Goal: Transaction & Acquisition: Purchase product/service

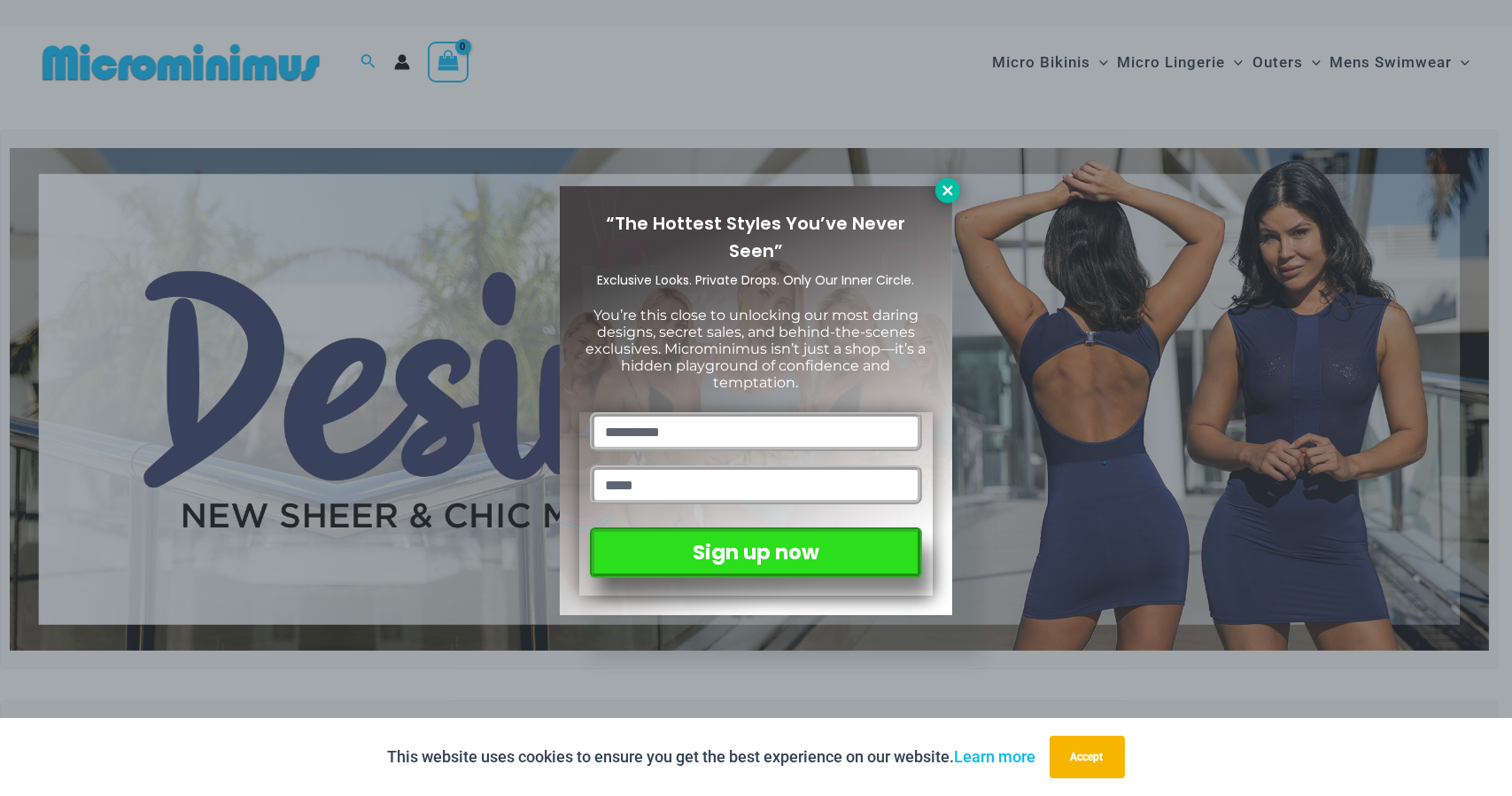
click at [949, 192] on icon at bounding box center [947, 191] width 10 height 10
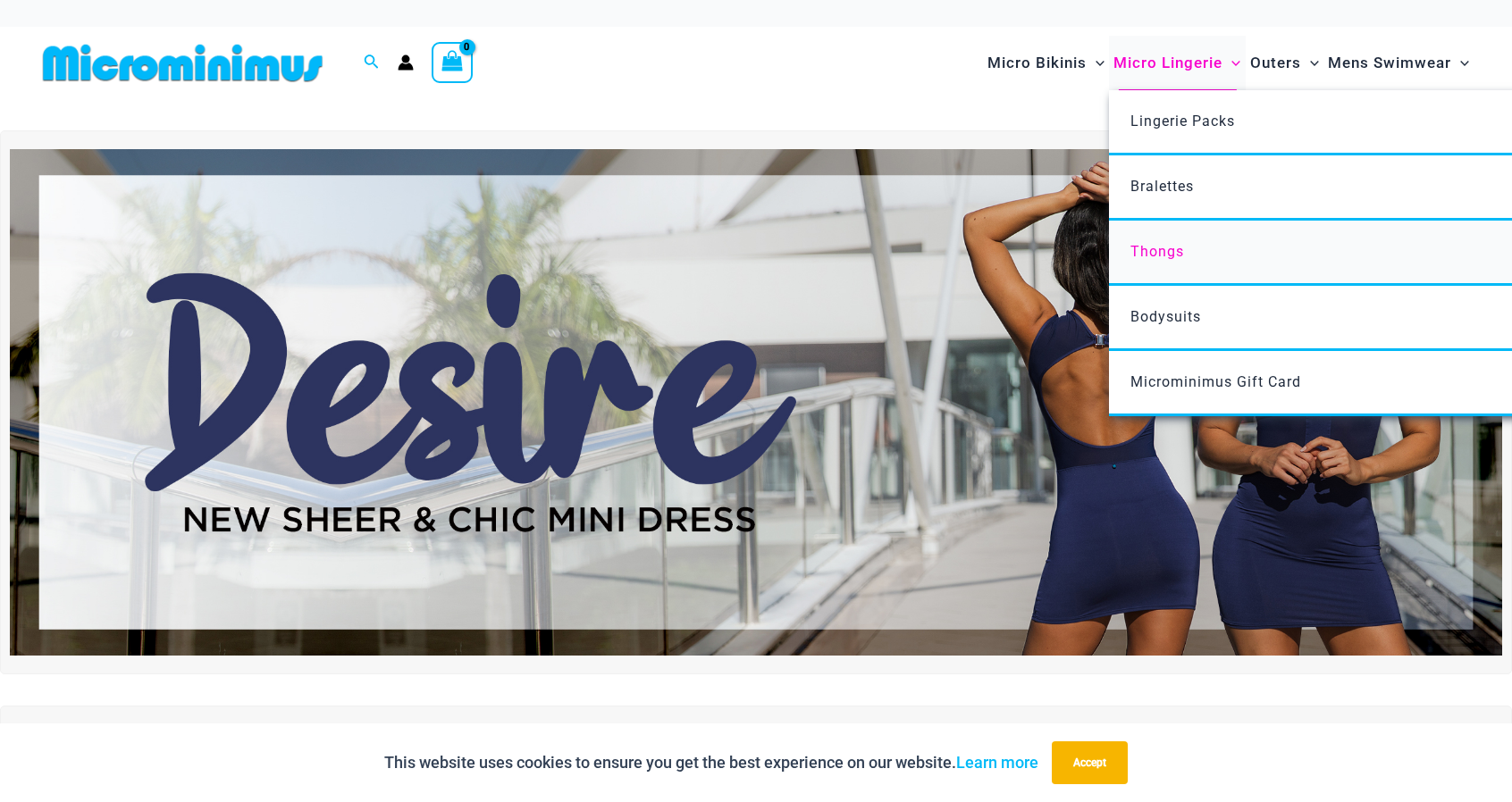
click at [1172, 251] on span "Thongs" at bounding box center [1156, 250] width 54 height 17
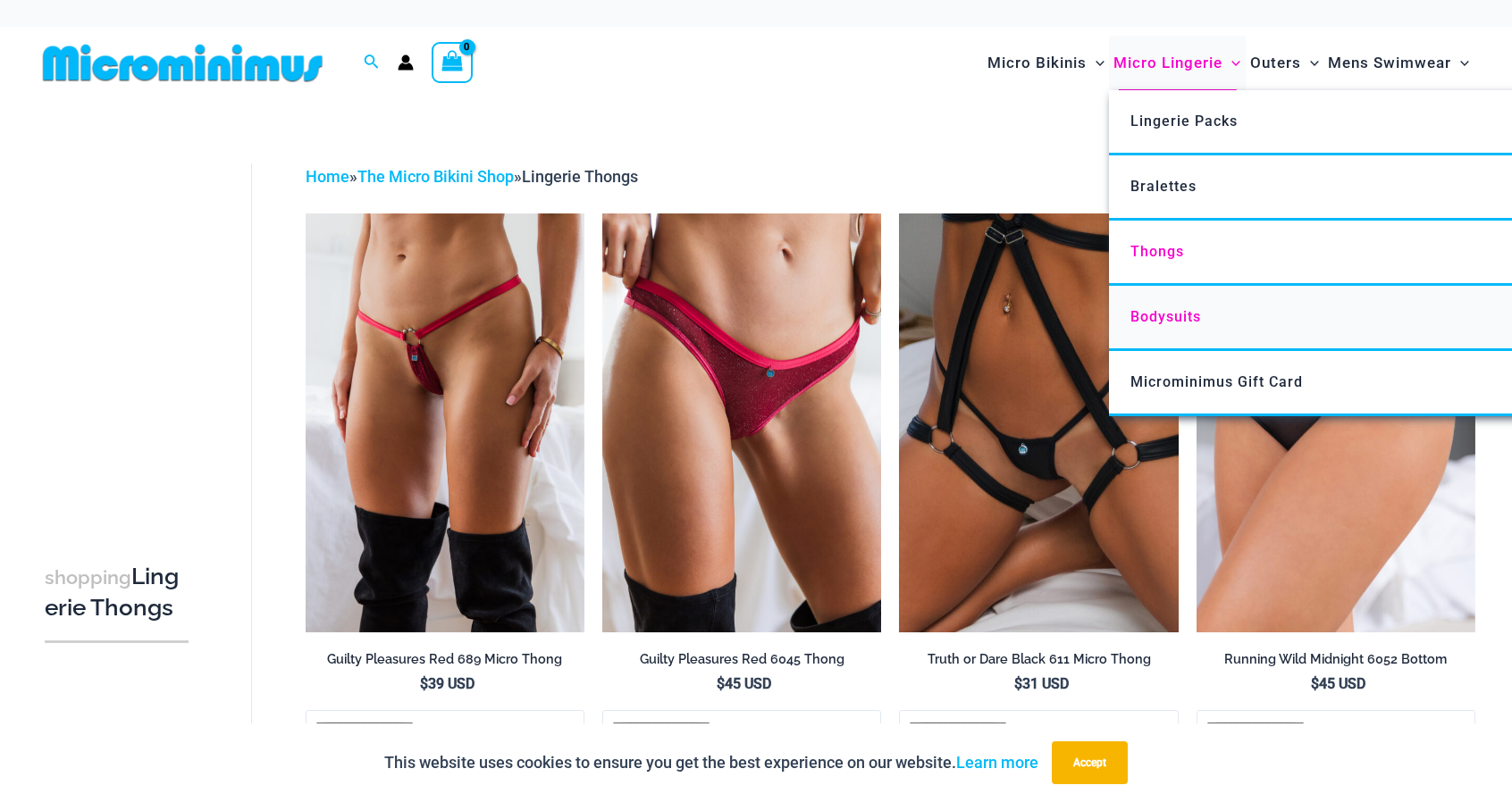
click at [1200, 320] on span "Bodysuits" at bounding box center [1165, 316] width 70 height 17
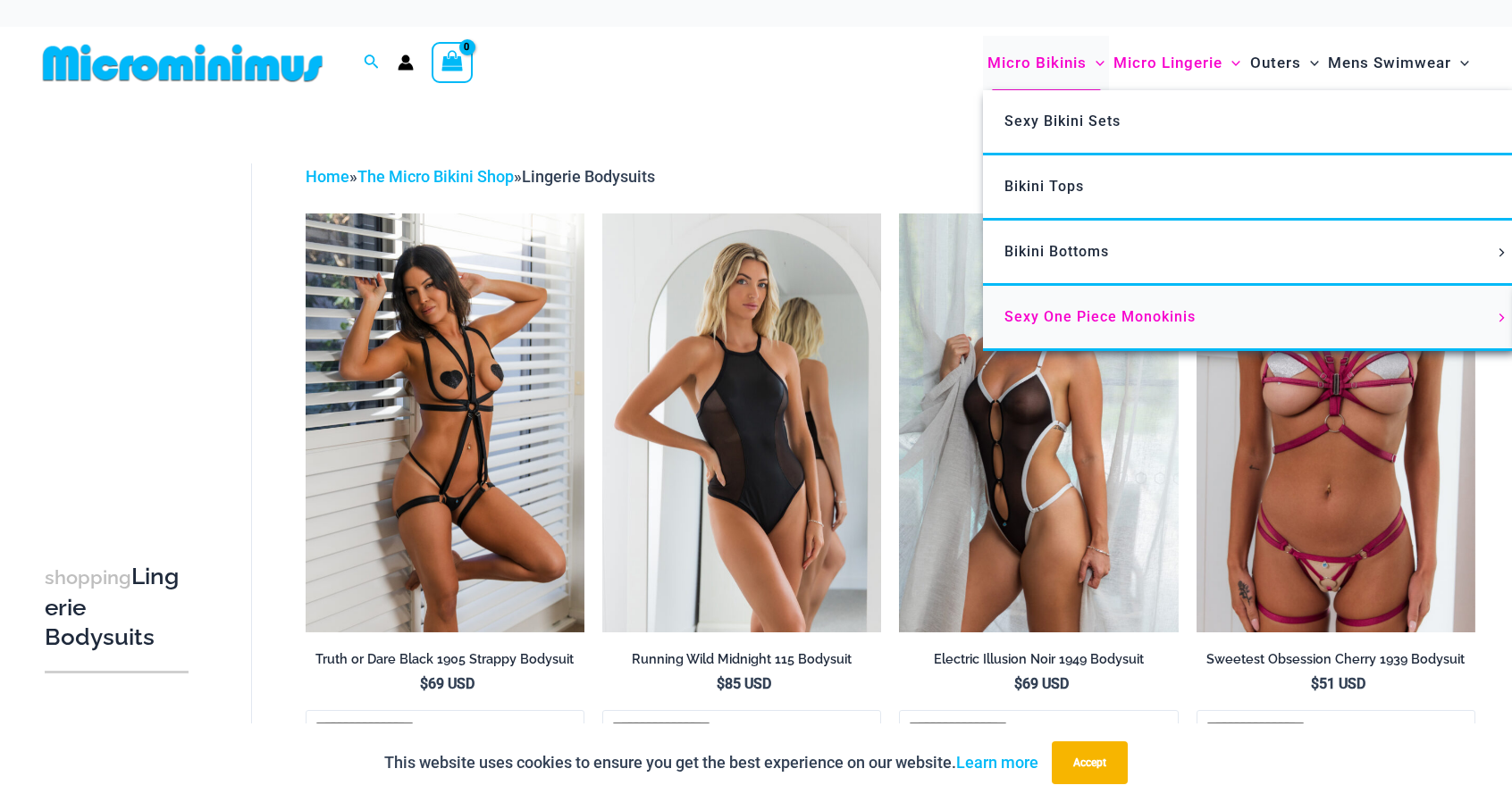
click at [1093, 319] on span "Sexy One Piece Monokinis" at bounding box center [1100, 316] width 191 height 17
